Goal: Task Accomplishment & Management: Complete application form

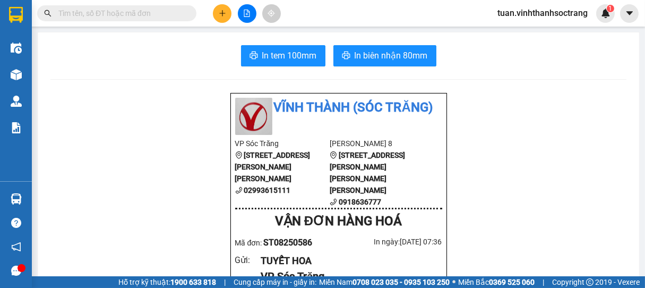
click at [152, 19] on input "text" at bounding box center [120, 13] width 125 height 12
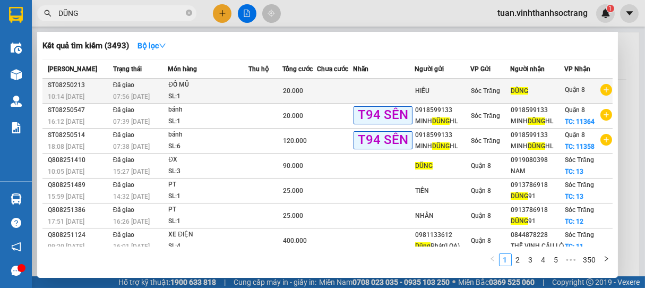
type input "DŨNG"
click at [209, 92] on div "SL: 1" at bounding box center [208, 97] width 80 height 12
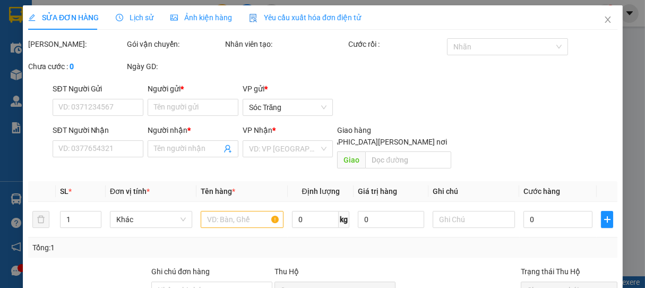
type input "HIẾU"
type input "DŨNG"
type input "20.000"
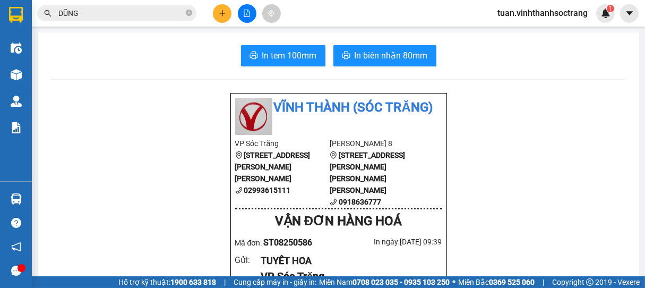
click at [106, 16] on input "DŨNG" at bounding box center [120, 13] width 125 height 12
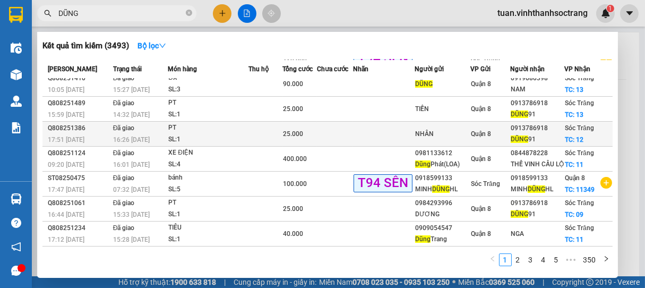
scroll to position [89, 0]
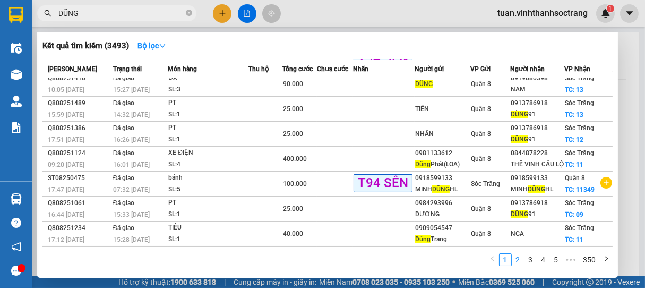
click at [520, 260] on link "2" at bounding box center [518, 260] width 12 height 12
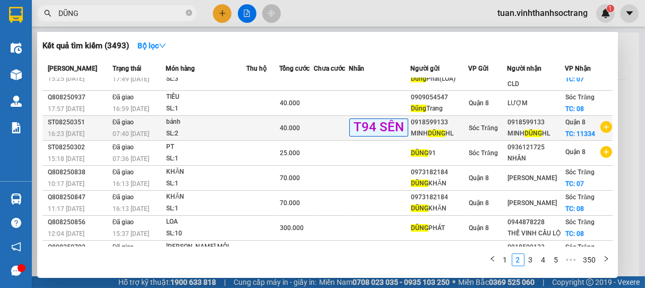
scroll to position [0, 0]
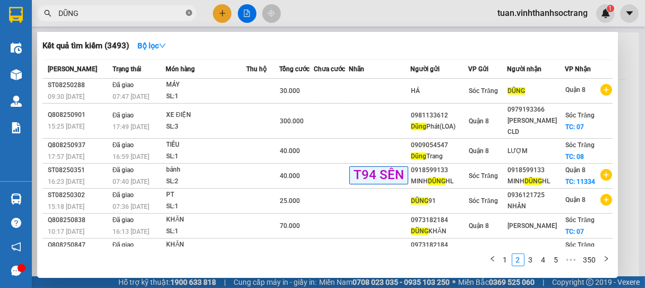
click at [187, 12] on icon "close-circle" at bounding box center [189, 13] width 6 height 6
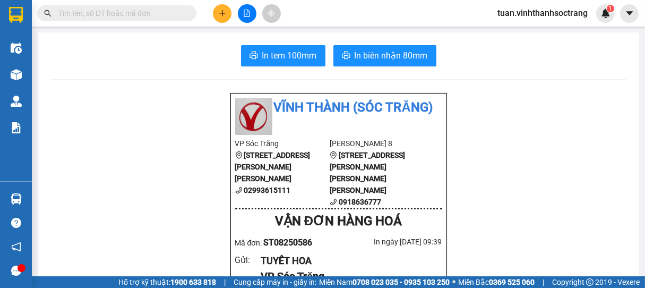
click at [101, 14] on input "text" at bounding box center [120, 13] width 125 height 12
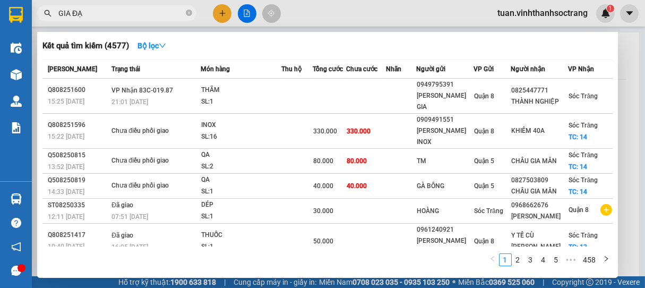
type input "GIA ĐẠT"
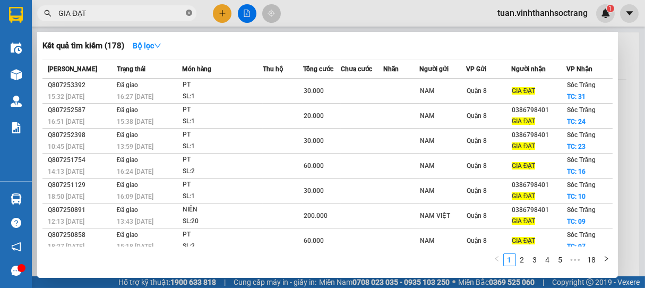
click at [186, 15] on icon "close-circle" at bounding box center [189, 13] width 6 height 6
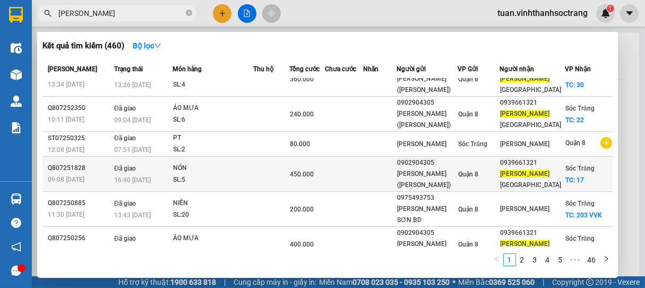
scroll to position [161, 0]
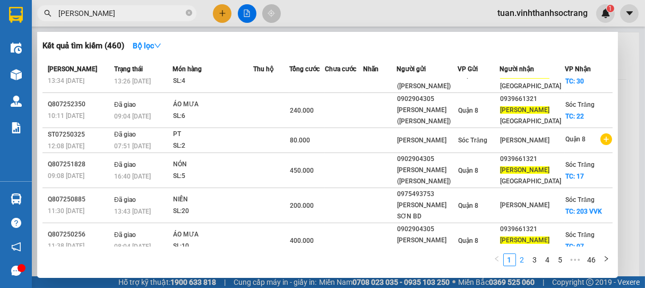
type input "[PERSON_NAME]"
click at [521, 260] on link "2" at bounding box center [523, 260] width 12 height 12
click at [531, 263] on link "3" at bounding box center [535, 260] width 12 height 12
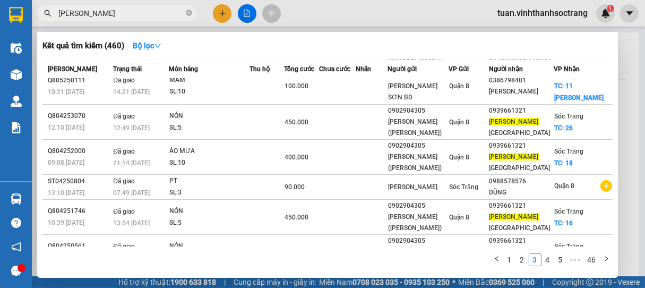
scroll to position [92, 0]
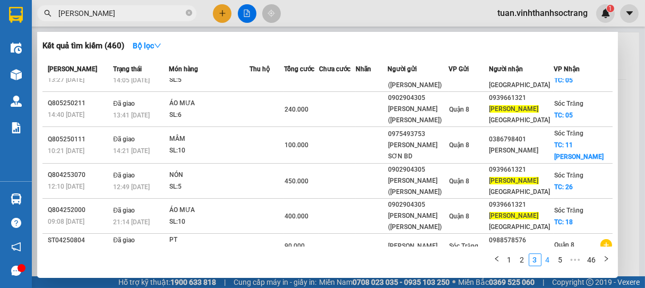
click at [549, 262] on link "4" at bounding box center [548, 260] width 12 height 12
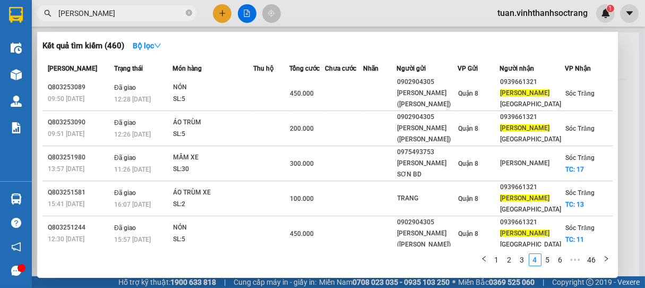
scroll to position [0, 0]
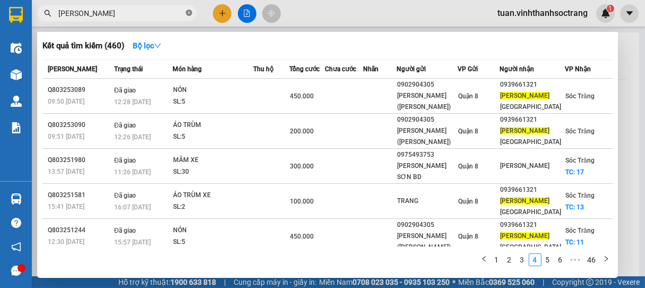
click at [190, 12] on icon "close-circle" at bounding box center [189, 13] width 6 height 6
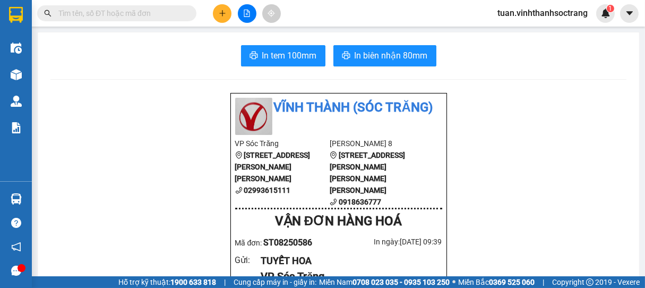
click at [124, 14] on input "text" at bounding box center [120, 13] width 125 height 12
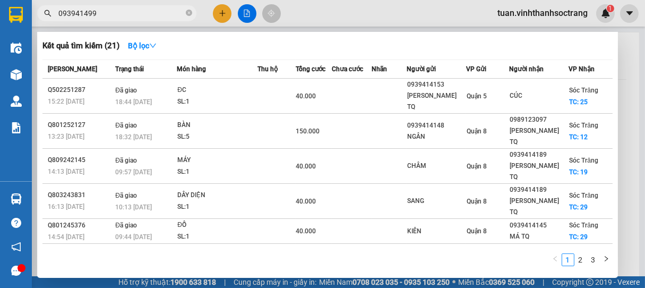
type input "0939414998"
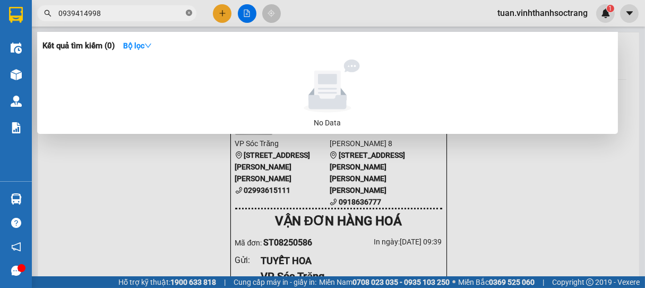
click at [190, 11] on icon "close-circle" at bounding box center [189, 13] width 6 height 6
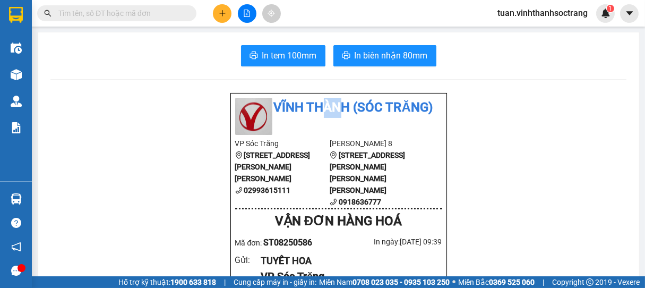
drag, startPoint x: 321, startPoint y: 132, endPoint x: 322, endPoint y: 123, distance: 9.2
click at [321, 131] on div "Vĩnh Thành (Sóc Trăng)" at bounding box center [339, 116] width 220 height 37
click at [109, 14] on input "text" at bounding box center [120, 13] width 125 height 12
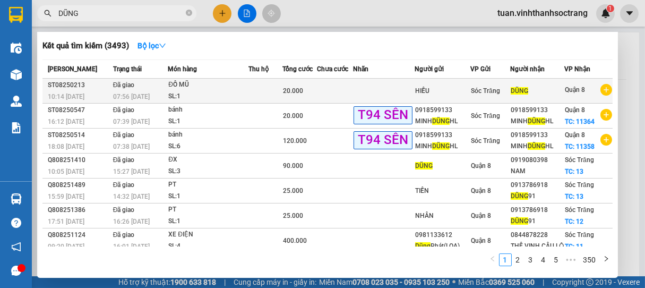
type input "DŨNG"
click at [344, 89] on td at bounding box center [335, 91] width 36 height 25
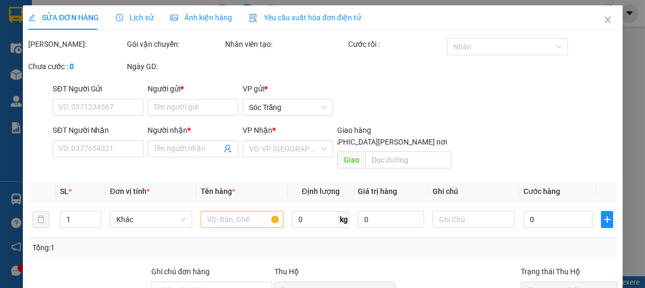
type input "HIẾU"
type input "DŨNG"
type input "20.000"
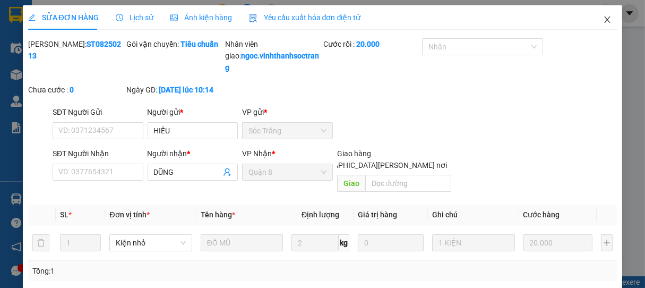
click at [603, 18] on icon "close" at bounding box center [607, 19] width 8 height 8
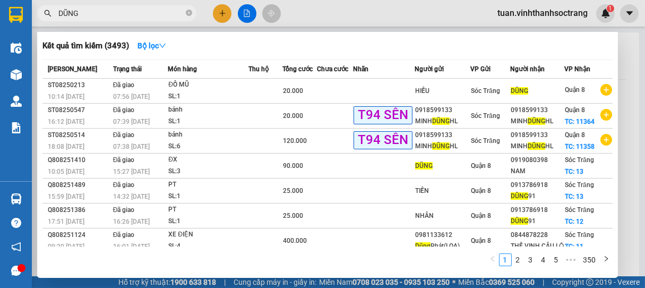
click at [153, 12] on input "DŨNG" at bounding box center [120, 13] width 125 height 12
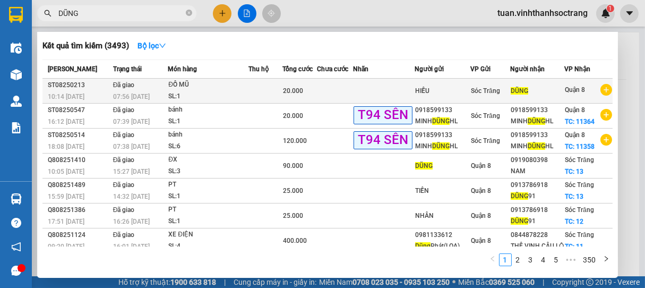
click at [224, 87] on div "ĐỒ MŨ" at bounding box center [208, 85] width 80 height 12
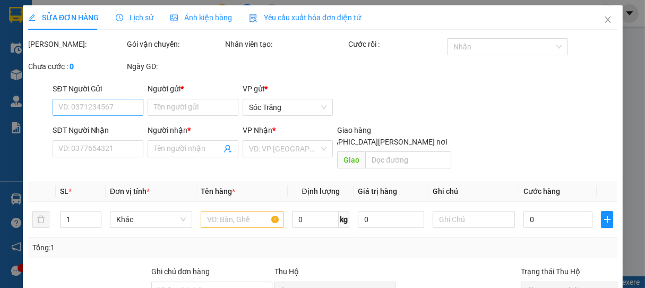
type input "HIẾU"
type input "DŨNG"
type input "20.000"
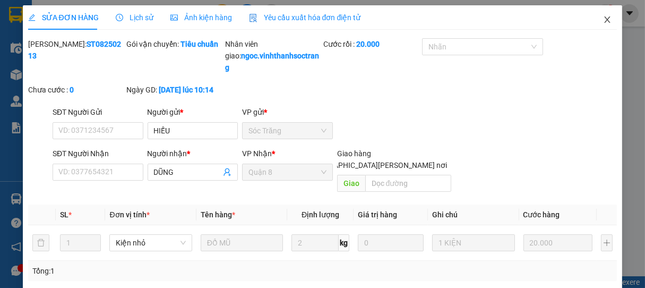
click at [603, 22] on icon "close" at bounding box center [607, 19] width 8 height 8
